Goal: Task Accomplishment & Management: Use online tool/utility

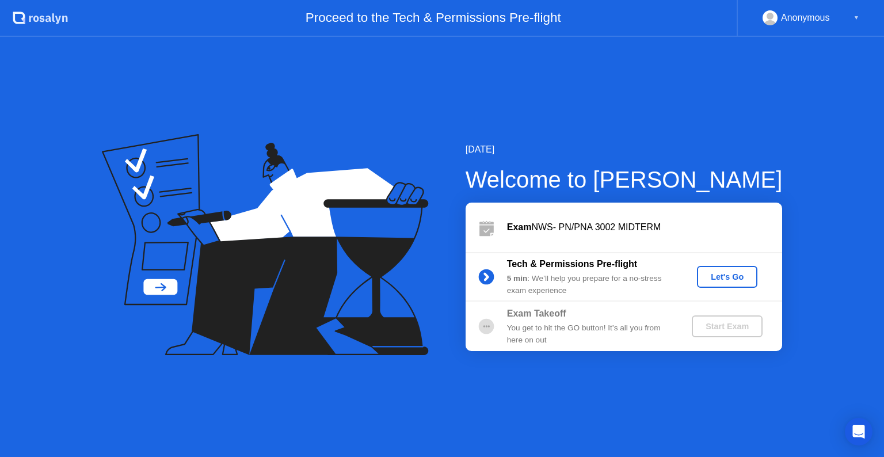
click at [725, 276] on div "Let's Go" at bounding box center [726, 276] width 51 height 9
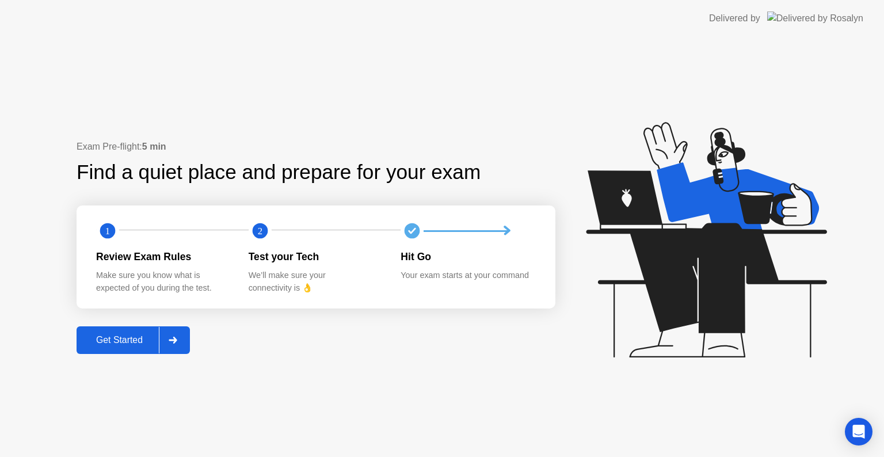
click at [171, 341] on icon at bounding box center [173, 340] width 8 height 7
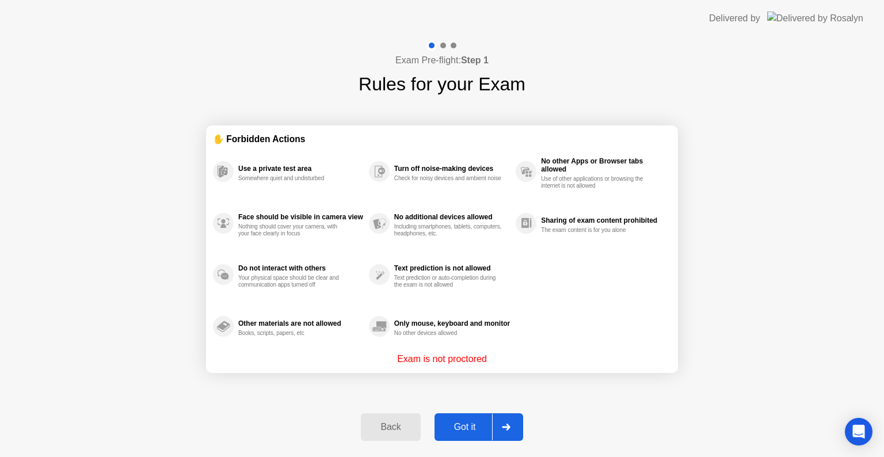
click at [510, 433] on div at bounding box center [506, 427] width 28 height 26
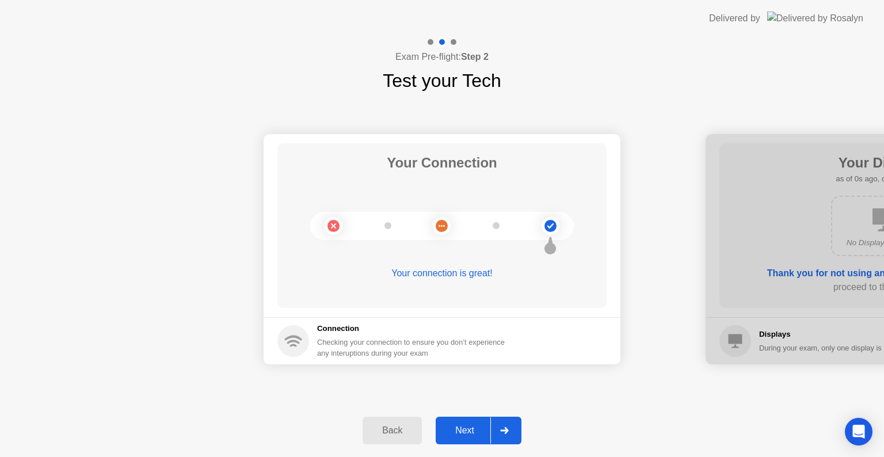
click at [510, 433] on div at bounding box center [504, 430] width 28 height 26
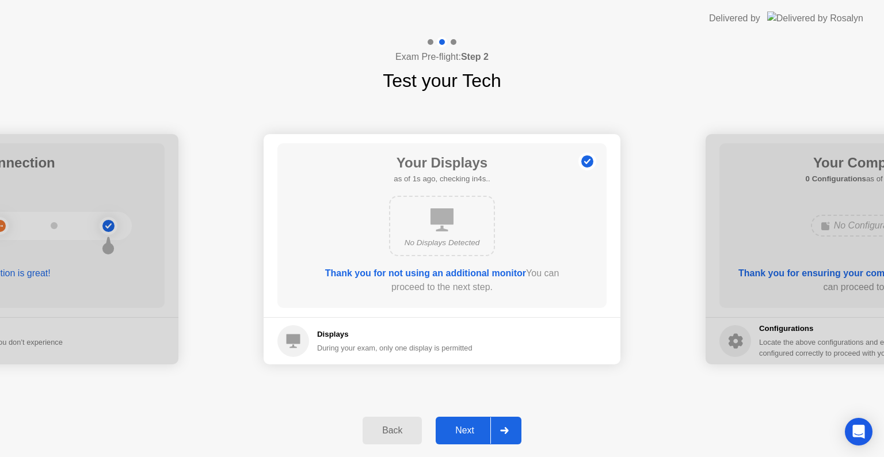
click at [510, 433] on div at bounding box center [504, 430] width 28 height 26
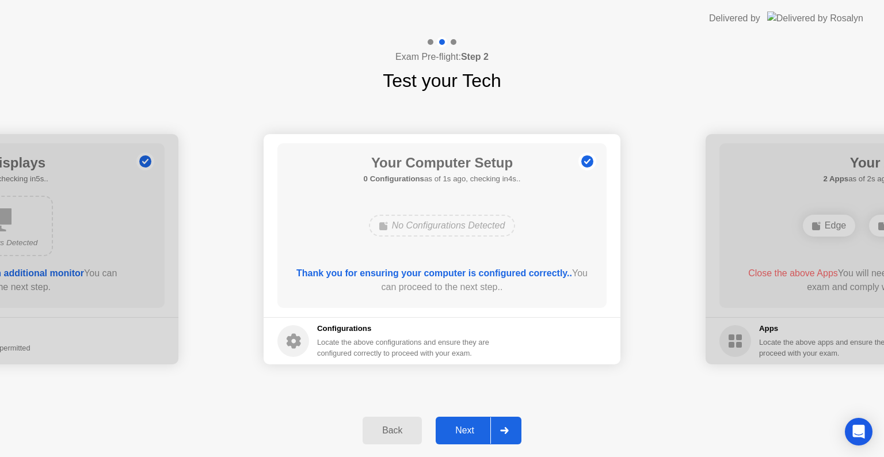
click at [510, 433] on div at bounding box center [504, 430] width 28 height 26
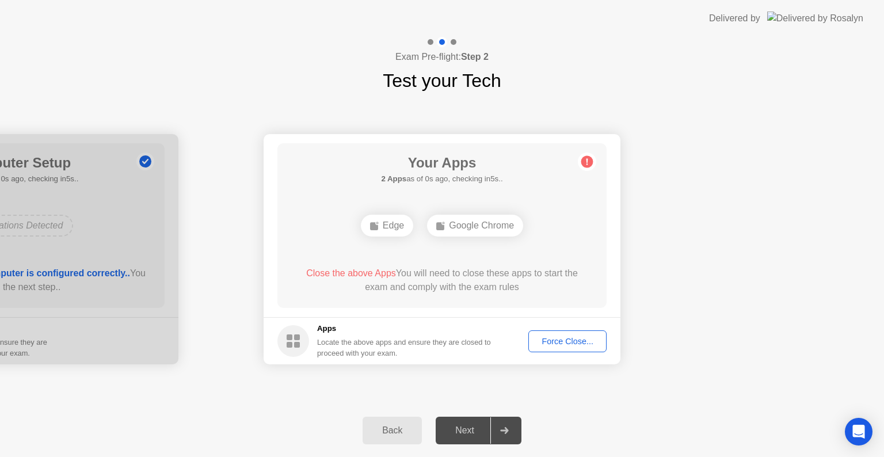
click at [556, 343] on div "Force Close..." at bounding box center [567, 341] width 70 height 9
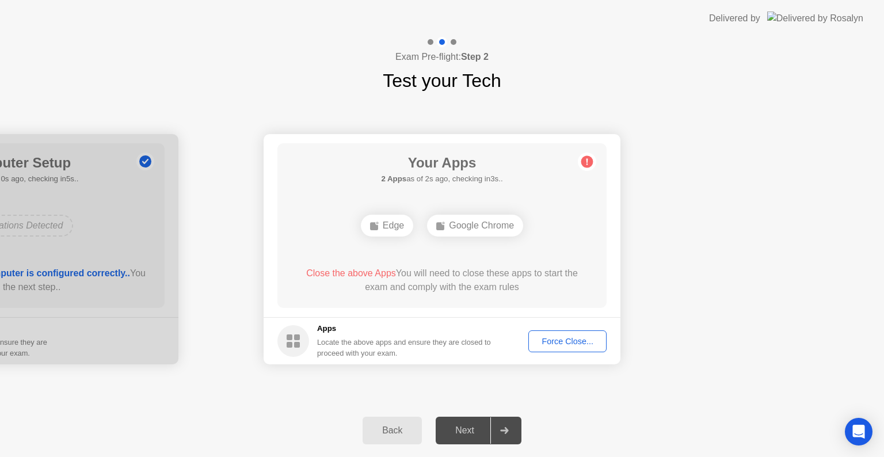
click at [566, 343] on div "Force Close..." at bounding box center [567, 341] width 70 height 9
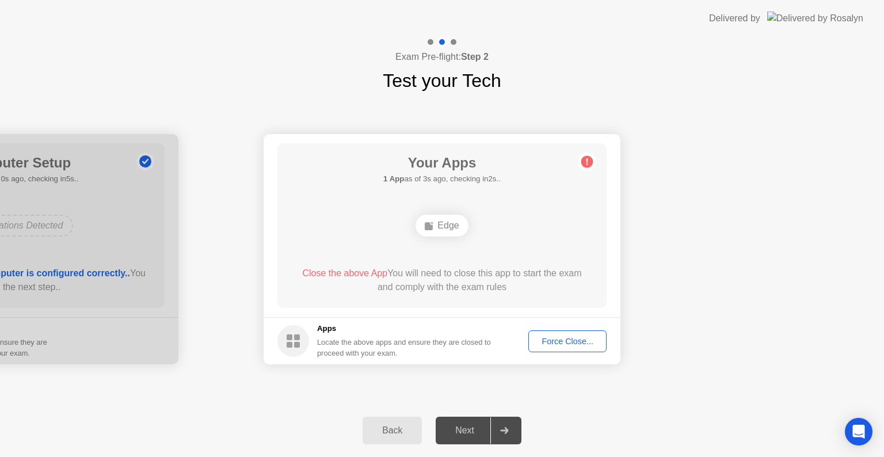
click at [562, 334] on button "Force Close..." at bounding box center [567, 341] width 78 height 22
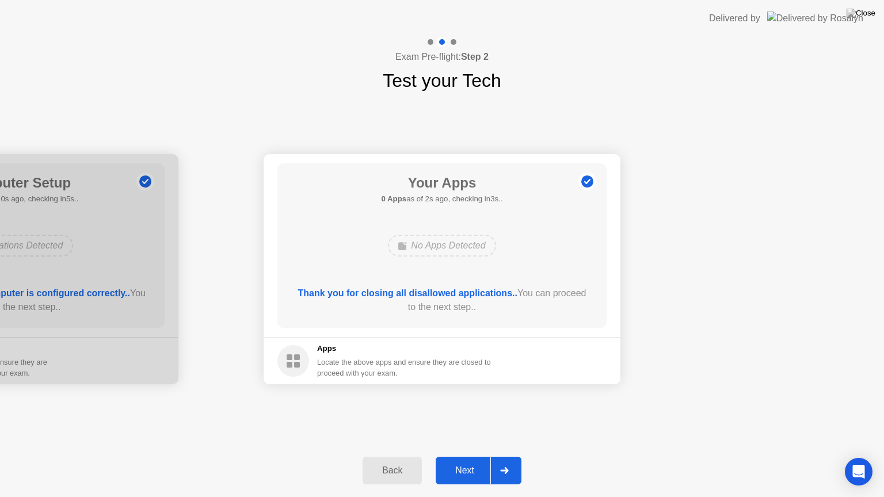
click at [503, 456] on icon at bounding box center [504, 470] width 8 height 7
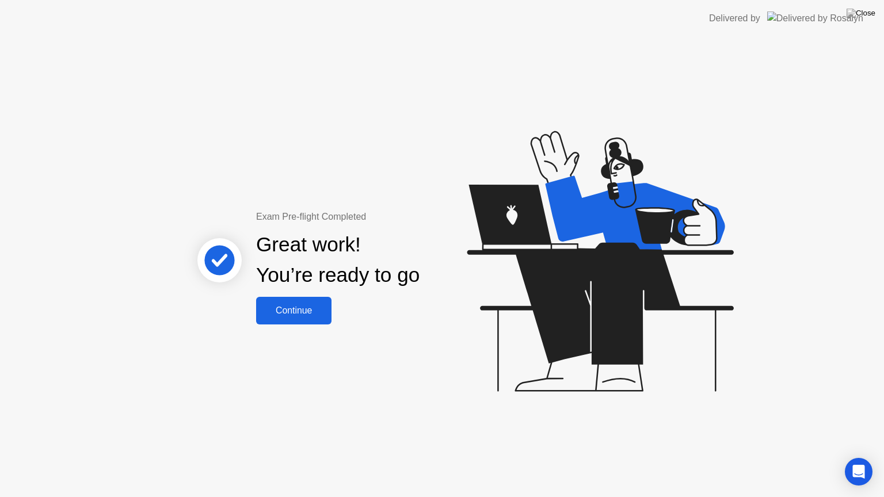
click at [297, 301] on button "Continue" at bounding box center [293, 311] width 75 height 28
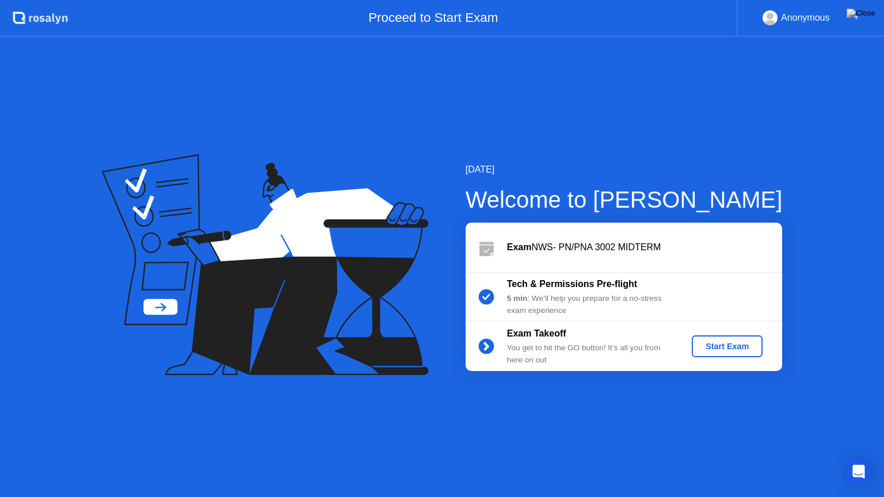
click at [725, 351] on div "Start Exam" at bounding box center [727, 346] width 62 height 9
